Goal: Transaction & Acquisition: Subscribe to service/newsletter

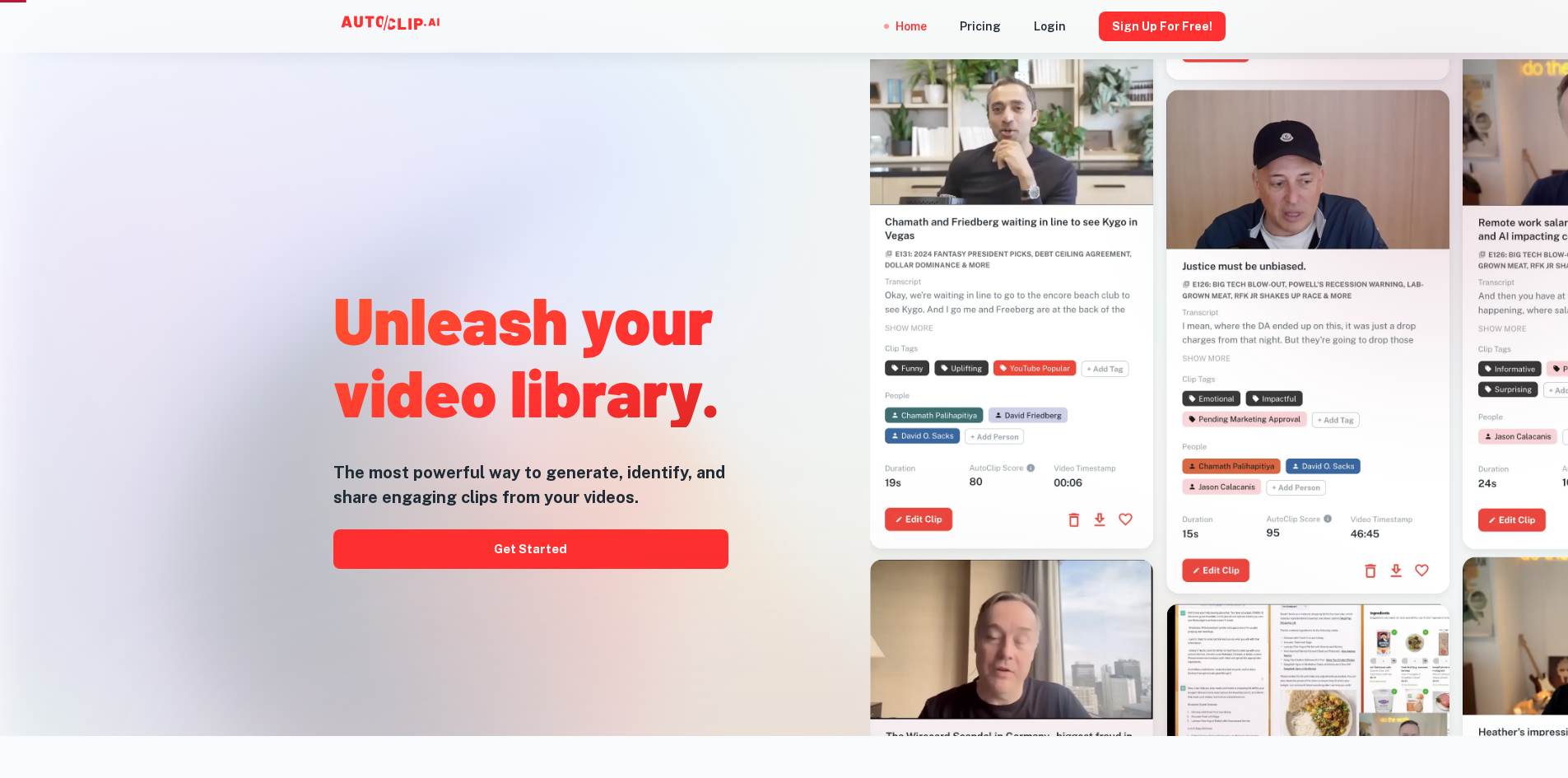
scroll to position [412, 0]
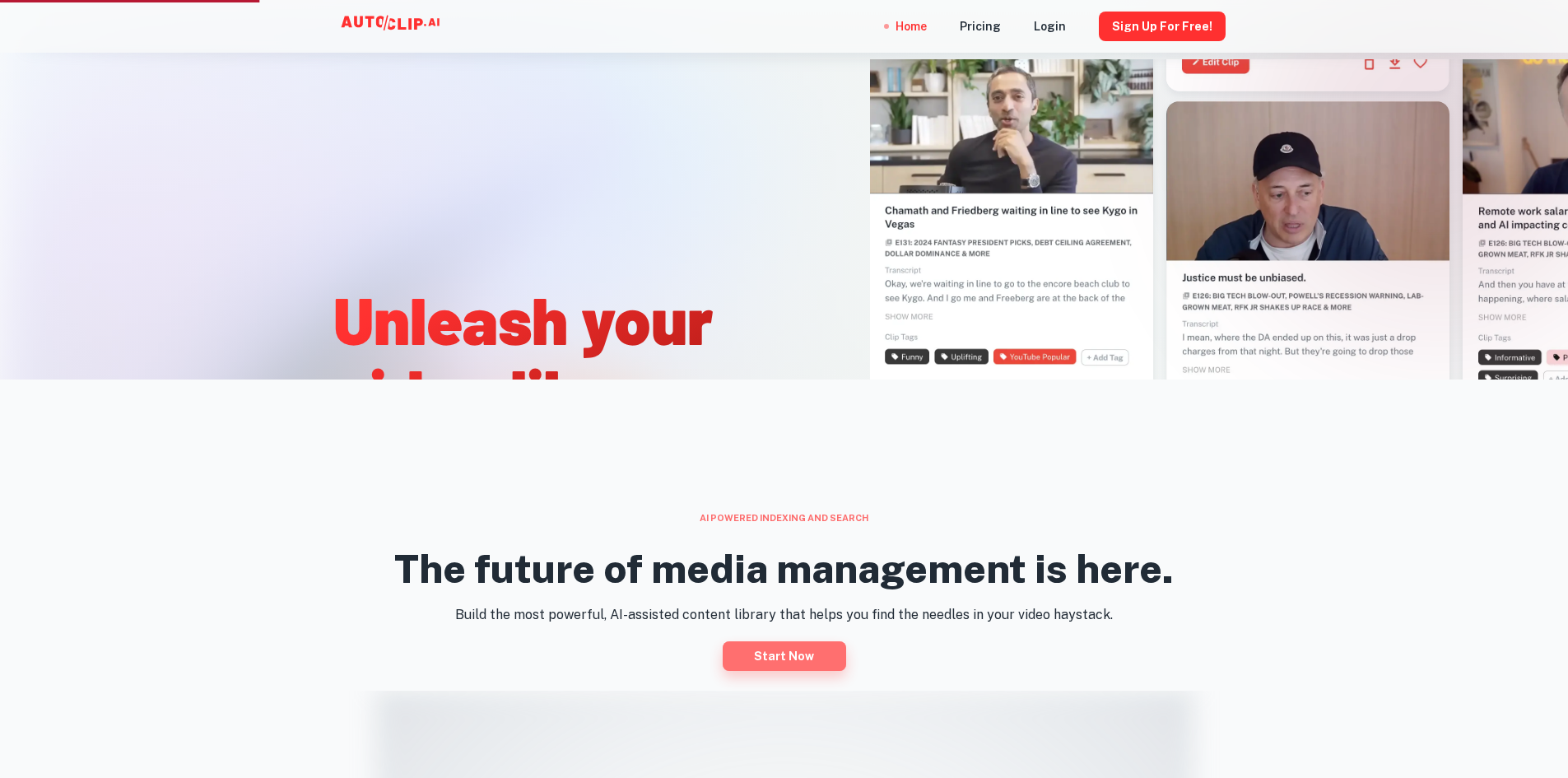
click at [794, 646] on link "Start now" at bounding box center [784, 655] width 124 height 30
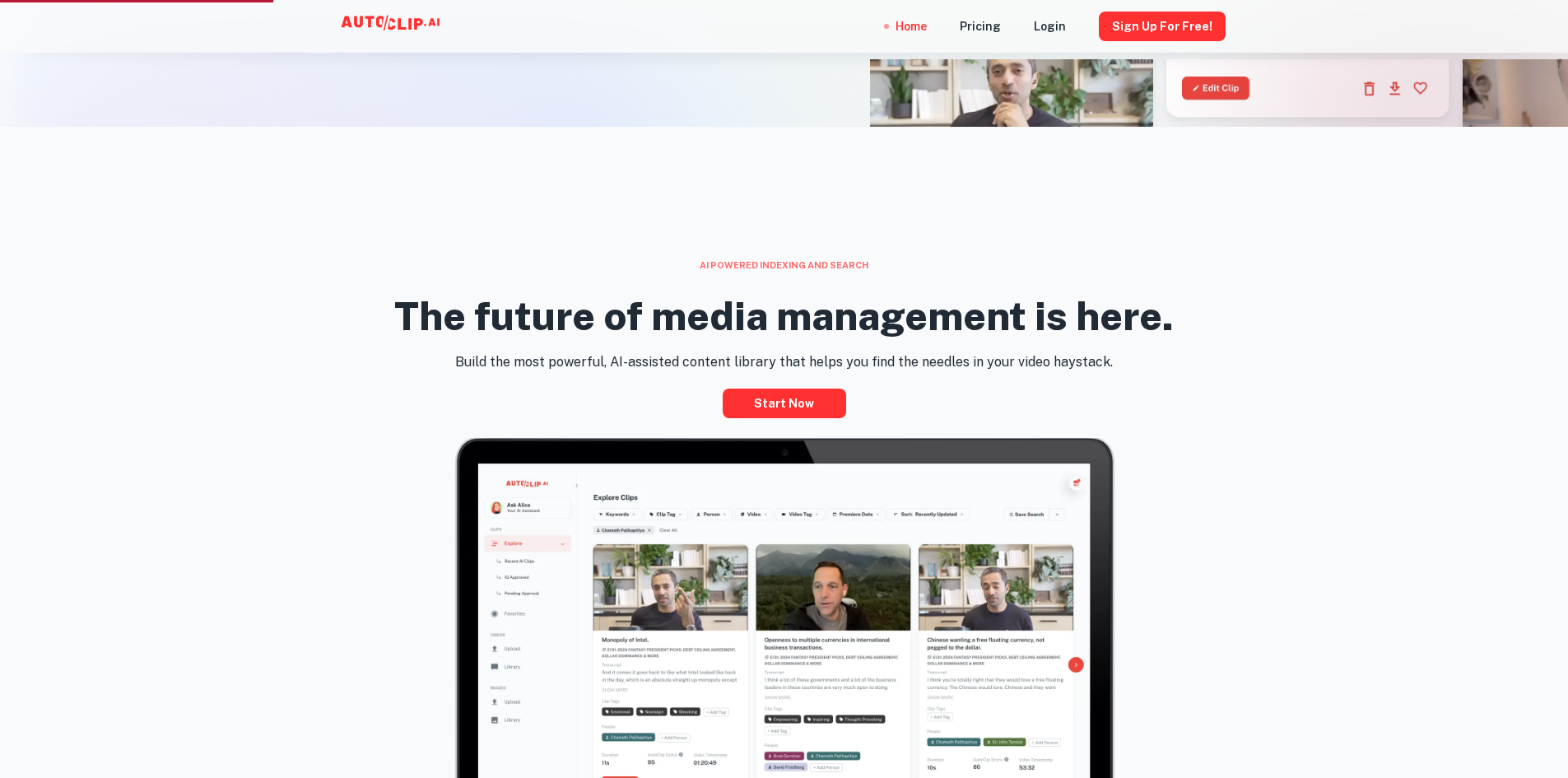
scroll to position [741, 0]
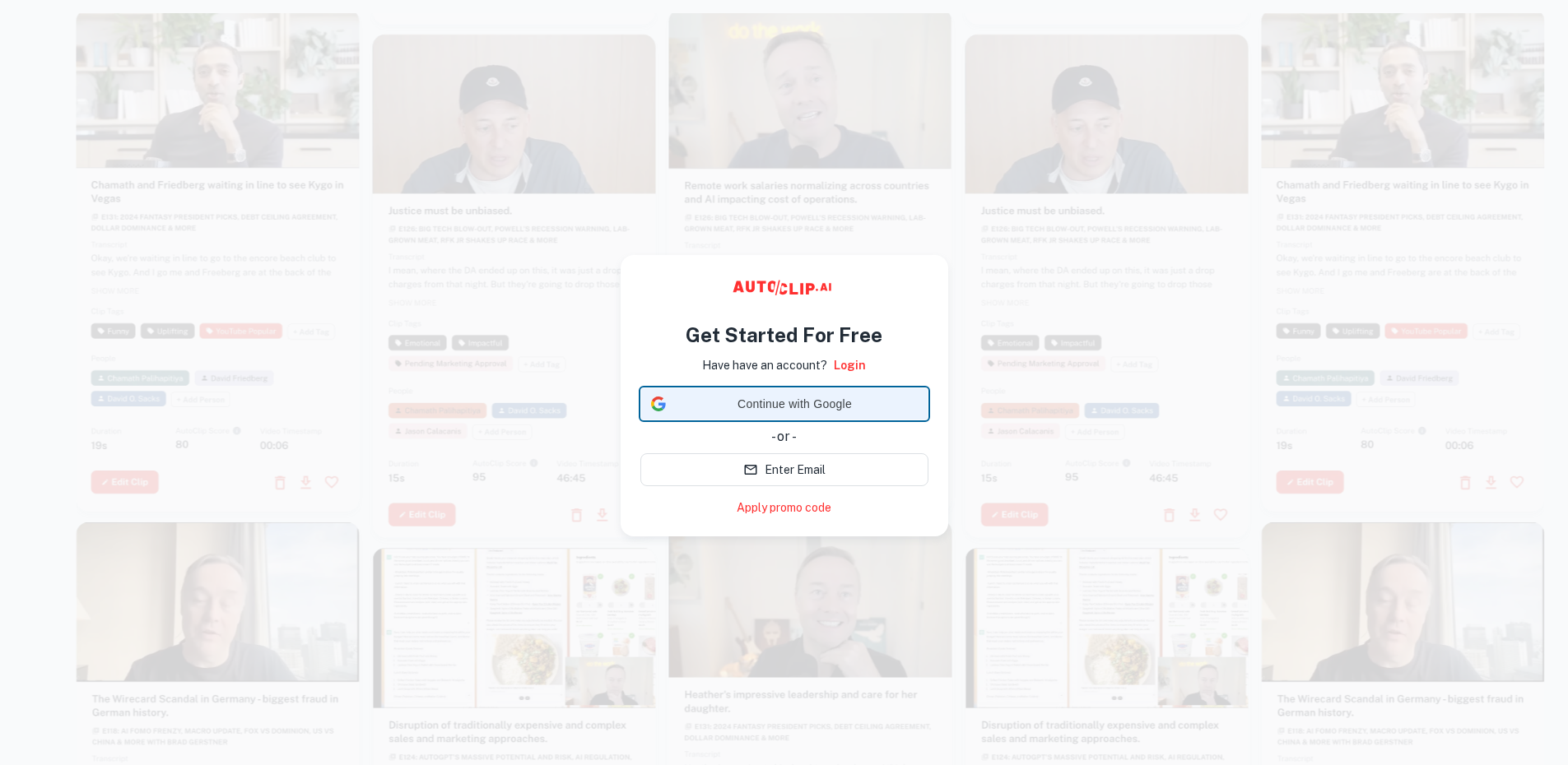
click at [772, 407] on span "Continue with Google" at bounding box center [795, 404] width 245 height 17
